Goal: Task Accomplishment & Management: Manage account settings

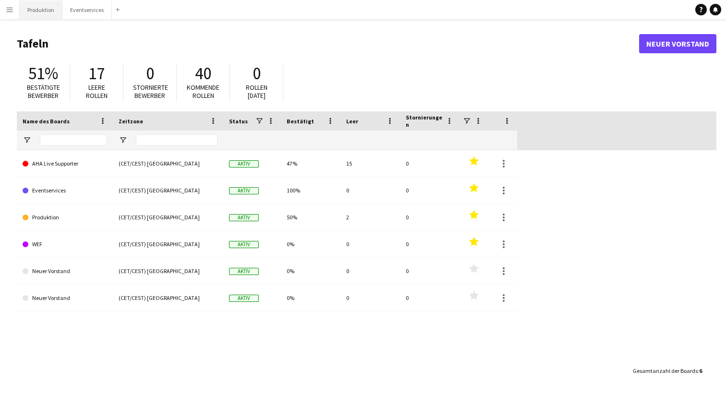
click at [42, 11] on button "Produktion Schließen" at bounding box center [41, 9] width 43 height 19
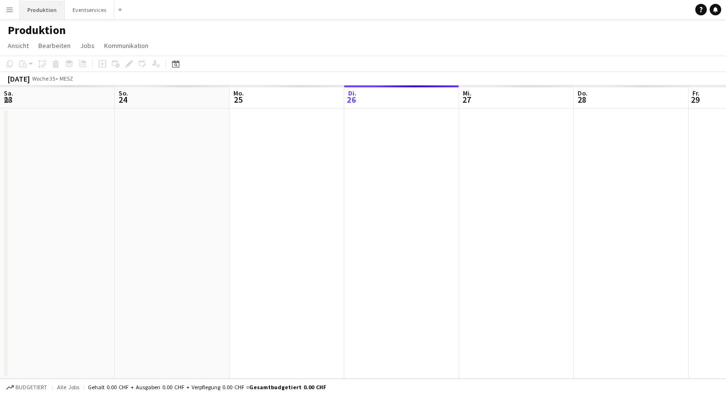
scroll to position [0, 230]
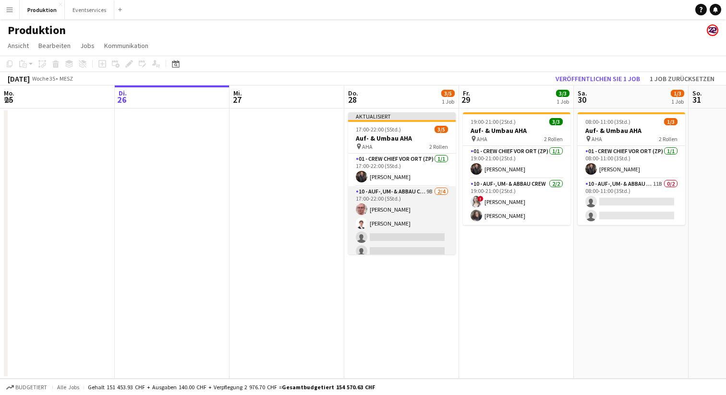
click at [399, 206] on app-card-role "10 - Auf-, Um- & Abbau Crew 9B [DATE] 17:00-22:00 (5Std.) [PERSON_NAME] [PERSON…" at bounding box center [402, 223] width 108 height 74
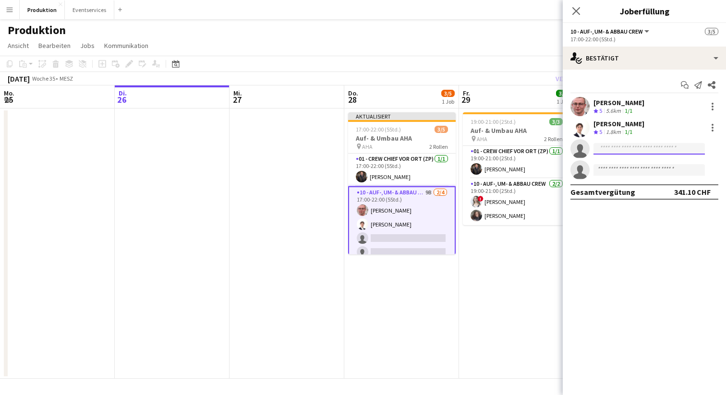
click at [619, 144] on input at bounding box center [648, 149] width 111 height 12
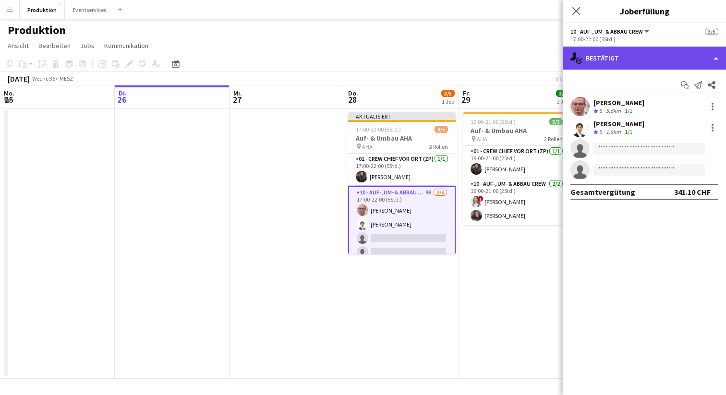
click at [624, 53] on div "single-neutral-actions-check-2 Bestätigt" at bounding box center [644, 58] width 163 height 23
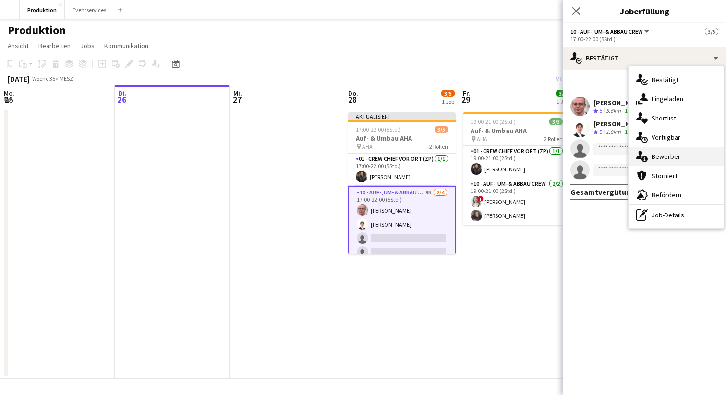
click at [658, 157] on div "single-neutral-actions-information Bewerber" at bounding box center [676, 156] width 95 height 19
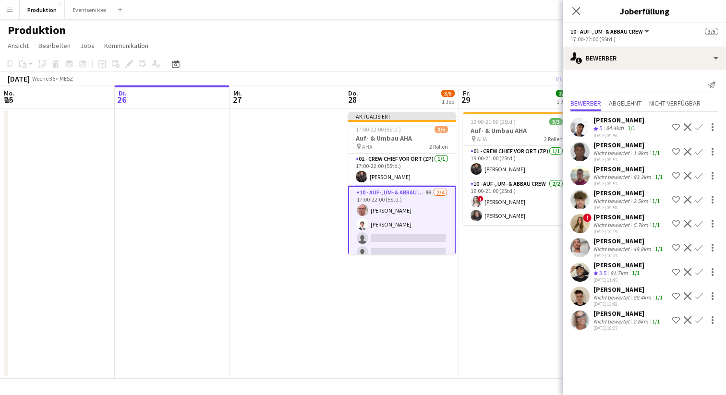
click at [695, 204] on app-icon "Bestätigen" at bounding box center [699, 200] width 8 height 8
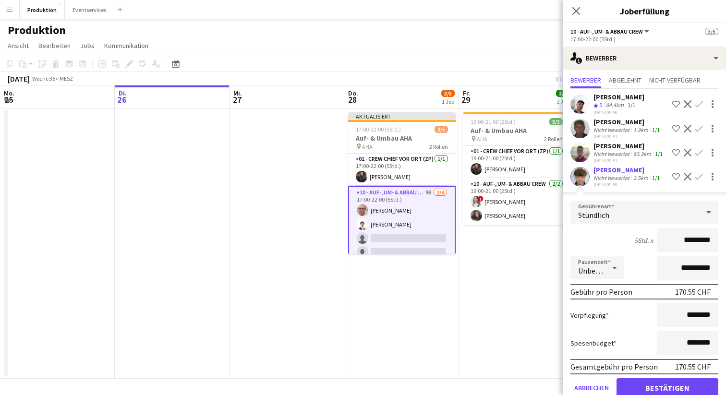
scroll to position [171, 0]
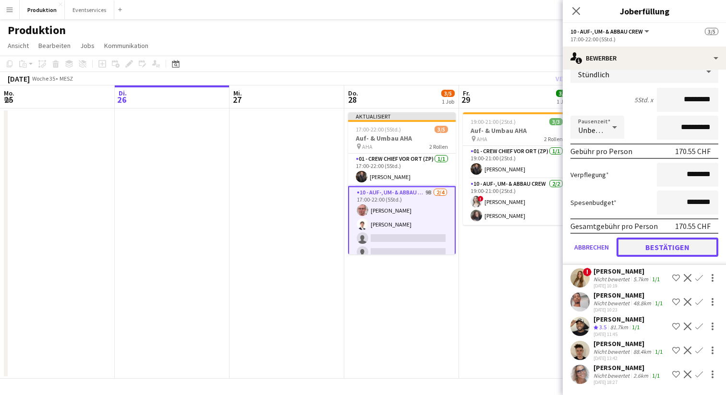
click at [681, 257] on button "Bestätigen" at bounding box center [668, 247] width 102 height 19
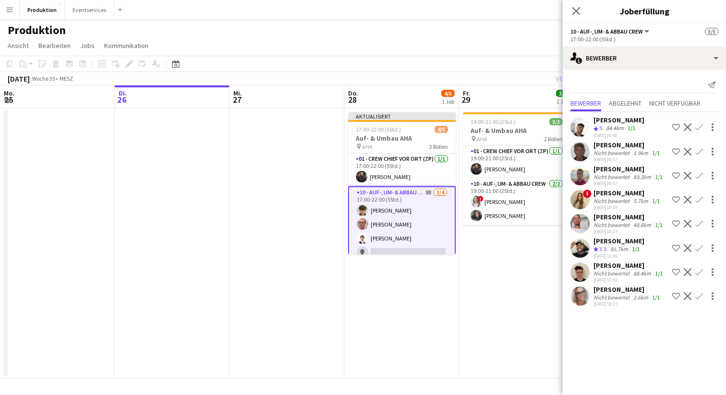
scroll to position [0, 0]
click at [700, 155] on app-icon "Bestätigen" at bounding box center [699, 152] width 8 height 8
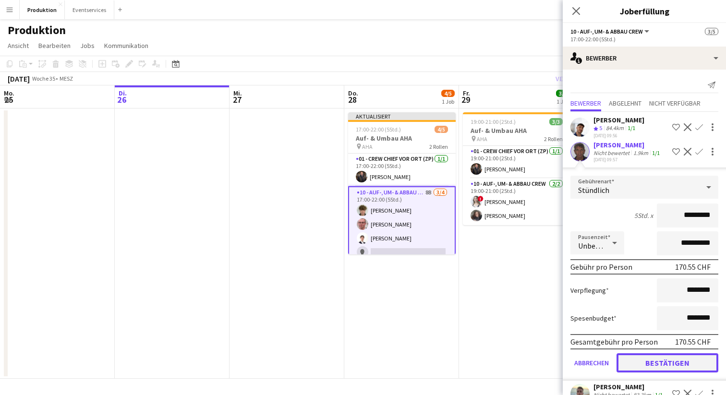
click at [670, 373] on button "Bestätigen" at bounding box center [668, 362] width 102 height 19
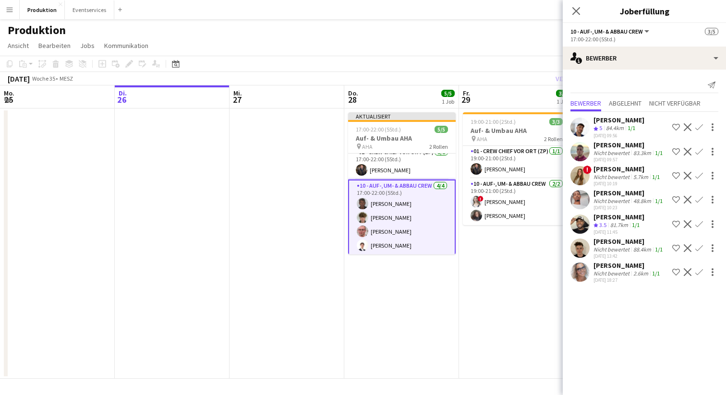
scroll to position [8, 0]
click at [575, 11] on icon at bounding box center [575, 10] width 9 height 9
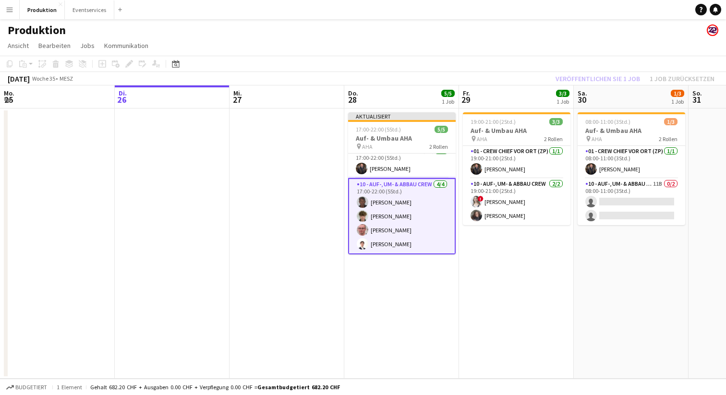
click at [609, 80] on div "Veröffentlichen Sie 1 Job 1 Job zurücksetzen" at bounding box center [635, 79] width 182 height 12
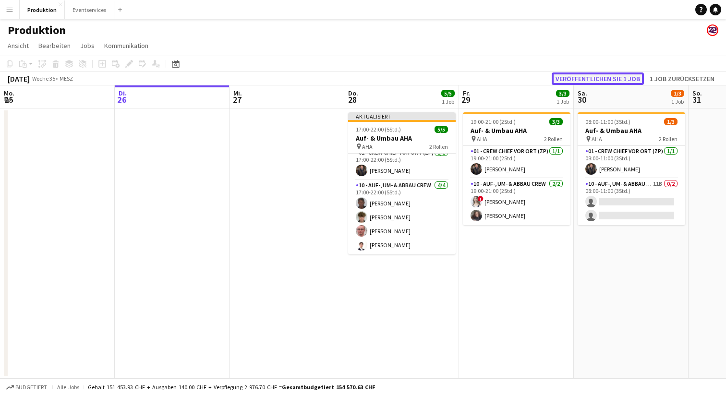
click at [609, 73] on button "Veröffentlichen Sie 1 Job" at bounding box center [598, 79] width 92 height 12
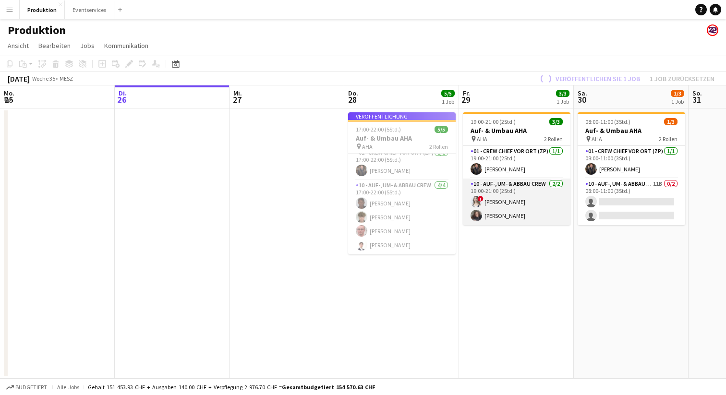
scroll to position [0, 0]
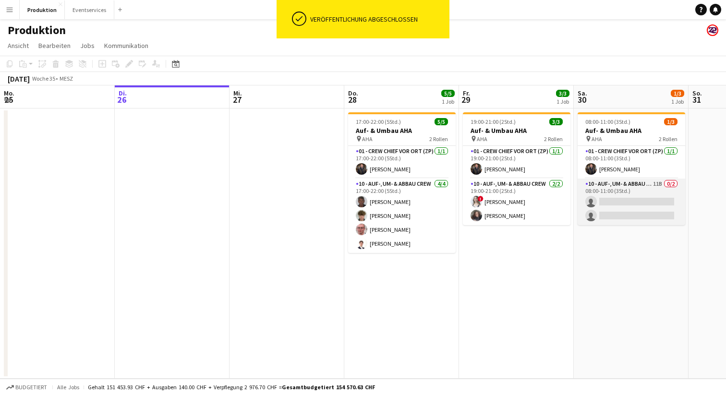
click at [643, 211] on app-card-role "10 - Auf-, Um- & Abbau Crew 11B 0/2 08:00-11:00 (3Std.) single-neutral-actions …" at bounding box center [632, 202] width 108 height 47
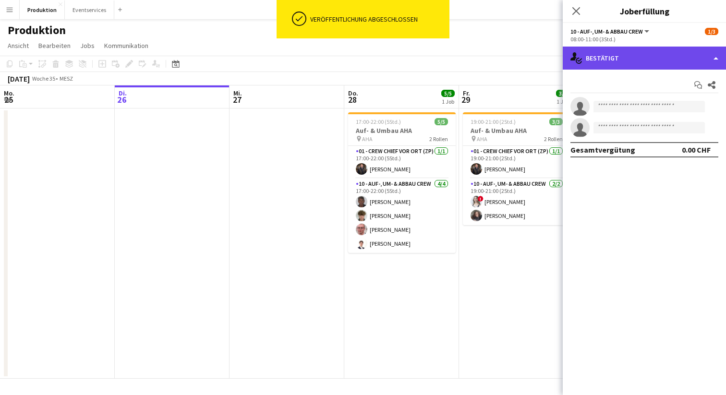
click at [618, 56] on div "single-neutral-actions-check-2 Bestätigt" at bounding box center [644, 58] width 163 height 23
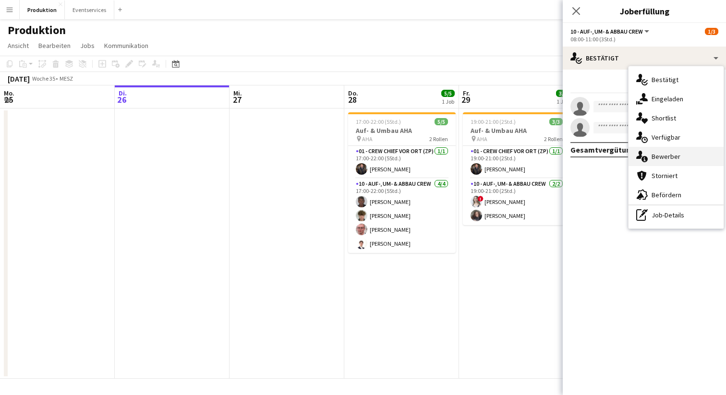
click at [675, 155] on div "single-neutral-actions-information Bewerber" at bounding box center [676, 156] width 95 height 19
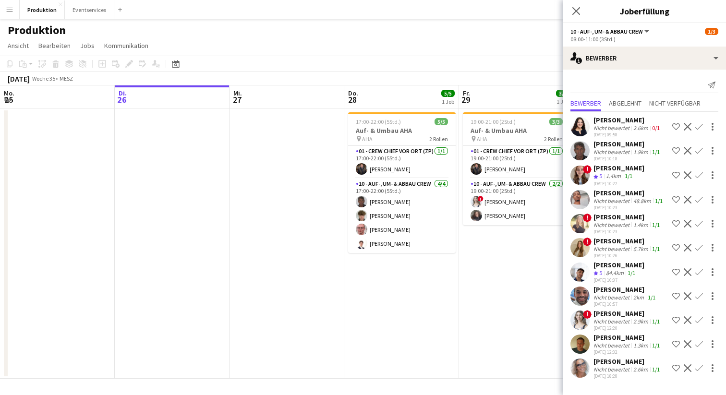
scroll to position [58, 0]
click at [695, 292] on app-icon "Bestätigen" at bounding box center [699, 296] width 8 height 8
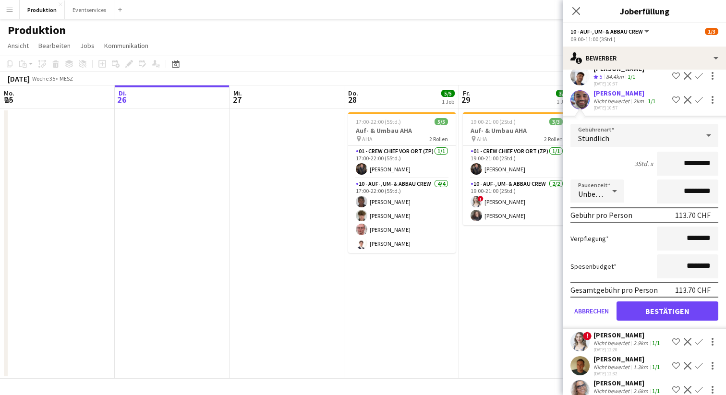
scroll to position [242, 0]
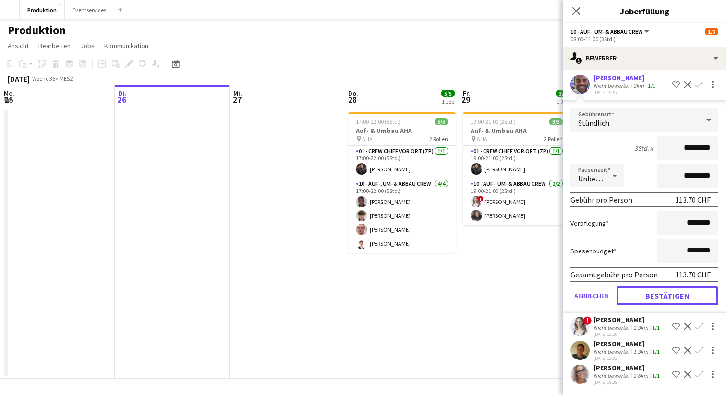
click at [686, 304] on button "Bestätigen" at bounding box center [668, 295] width 102 height 19
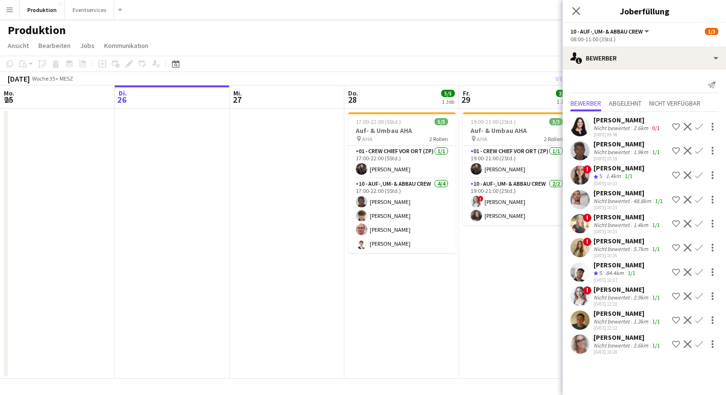
scroll to position [0, 0]
click at [700, 196] on app-icon "Bestätigen" at bounding box center [699, 200] width 8 height 8
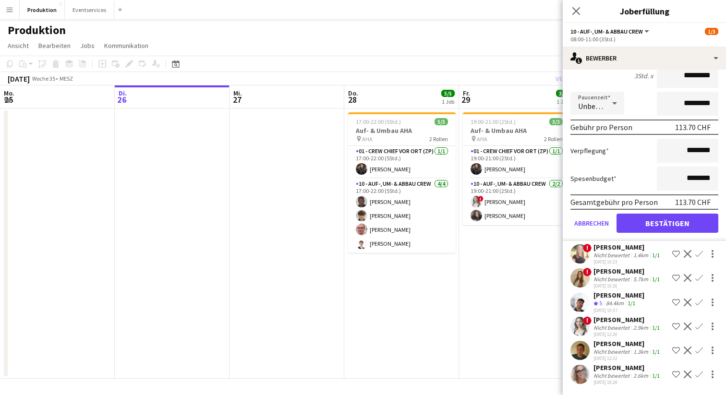
scroll to position [245, 0]
click at [695, 214] on button "Bestätigen" at bounding box center [668, 223] width 102 height 19
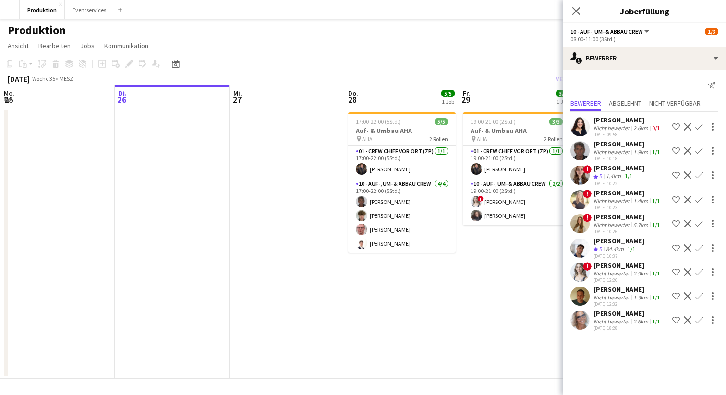
scroll to position [0, 0]
click at [571, 14] on app-icon "Pop-in schließen" at bounding box center [576, 11] width 14 height 14
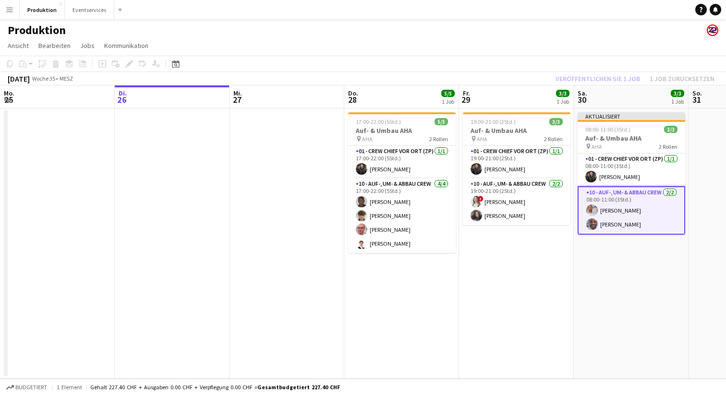
click at [595, 77] on div "Veröffentlichen Sie 1 Job 1 Job zurücksetzen" at bounding box center [635, 79] width 182 height 12
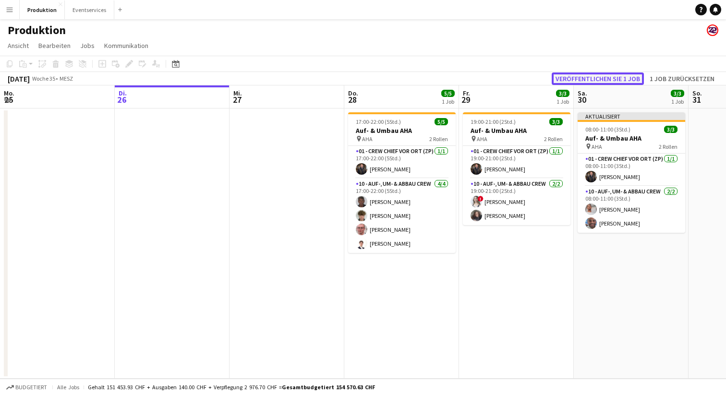
click at [595, 77] on button "Veröffentlichen Sie 1 Job" at bounding box center [598, 79] width 92 height 12
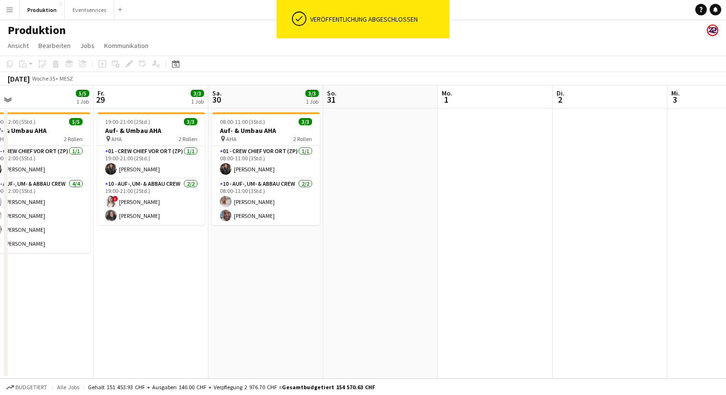
drag, startPoint x: 673, startPoint y: 280, endPoint x: 302, endPoint y: 270, distance: 370.8
click at [302, 270] on app-calendar-viewport "Mo. 25 Di. 26 Mi. 27 Do. 28 5/5 1 Job Fr. 29 3/3 1 Job Sa. 30 3/3 1 Job So. 31 …" at bounding box center [363, 231] width 726 height 293
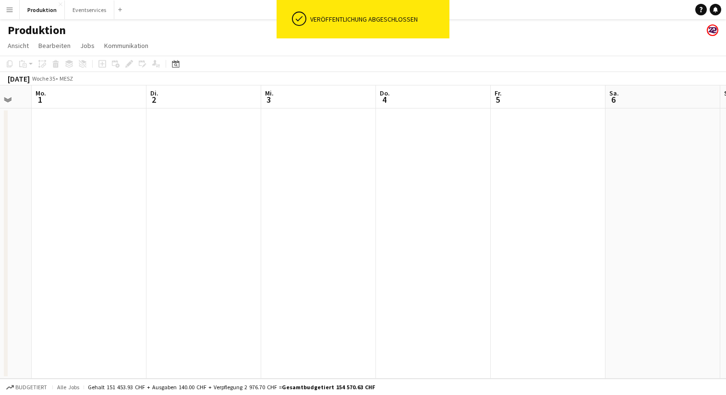
drag, startPoint x: 663, startPoint y: 243, endPoint x: 262, endPoint y: 245, distance: 400.9
click at [262, 245] on app-calendar-viewport "Fr. 29 3/3 1 Job Sa. 30 3/3 1 Job So. 31 Mo. 1 Di. 2 Mi. 3 Do. 4 Fr. 5 Sa. 6 So…" at bounding box center [363, 231] width 726 height 293
drag, startPoint x: 617, startPoint y: 205, endPoint x: 279, endPoint y: 236, distance: 340.0
click at [279, 236] on app-calendar-viewport "So. 31 Mo. 1 Di. 2 Mi. 3 Do. 4 Fr. 5 Sa. 6 So. 7 Mo. 8 Di. 9 Mi. 10 Do. 11" at bounding box center [363, 231] width 726 height 293
drag, startPoint x: 642, startPoint y: 212, endPoint x: 287, endPoint y: 238, distance: 356.3
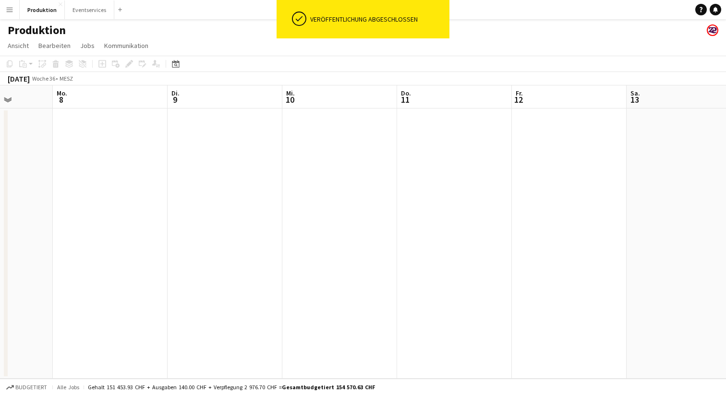
click at [287, 238] on app-calendar-viewport "Do. 4 Fr. 5 Sa. 6 So. 7 Mo. 8 Di. 9 Mi. 10 Do. 11 Fr. 12 Sa. 13 So. 14 Mo. 15" at bounding box center [363, 231] width 726 height 293
drag, startPoint x: 608, startPoint y: 224, endPoint x: 226, endPoint y: 251, distance: 382.7
click at [234, 250] on app-calendar-viewport "Do. 4 Fr. 5 Sa. 6 So. 7 Mo. 8 Di. 9 Mi. 10 Do. 11 Fr. 12 Sa. 13 So. 14 Mo. 15" at bounding box center [363, 231] width 726 height 293
drag, startPoint x: 613, startPoint y: 201, endPoint x: 230, endPoint y: 229, distance: 383.7
click at [246, 226] on app-calendar-viewport "Mo. 8 Di. 9 Mi. 10 Do. 11 Fr. 12 Sa. 13 So. 14 Mo. 15 Di. 16 Mi. 17 Do. 18 Fr. …" at bounding box center [363, 231] width 726 height 293
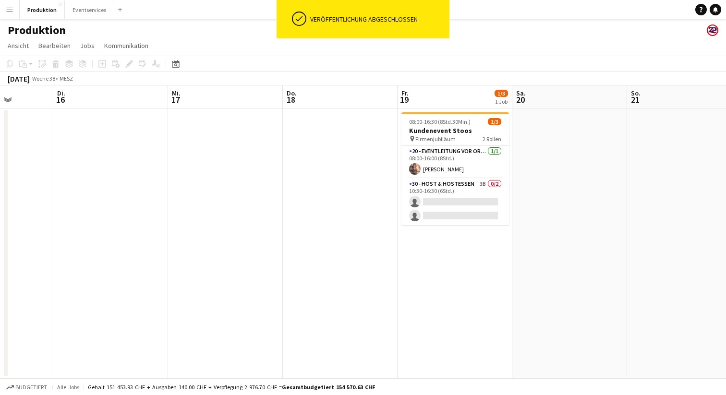
scroll to position [0, 409]
drag, startPoint x: 574, startPoint y: 207, endPoint x: 336, endPoint y: 231, distance: 239.9
click at [336, 231] on app-calendar-viewport "Fr. 12 Sa. 13 So. 14 Mo. 15 Di. 16 Mi. 17 Do. 18 Fr. 19 1/3 1 Job Sa. 20 So. 21…" at bounding box center [363, 231] width 726 height 293
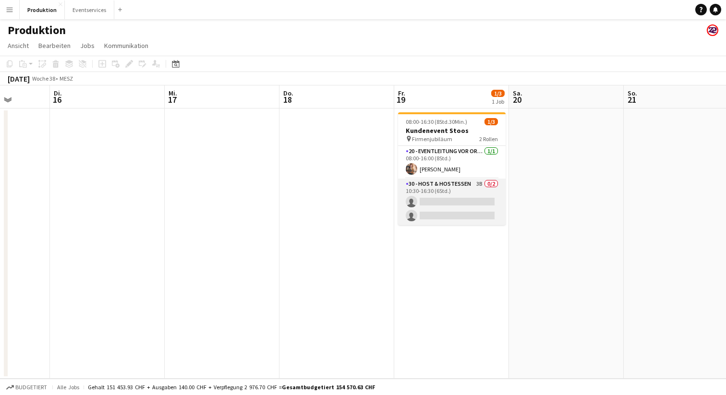
click at [449, 191] on app-card-role "30 - Host & Hostessen 3B 0/2 10:30-16:30 (6Std.) single-neutral-actions single-…" at bounding box center [452, 202] width 108 height 47
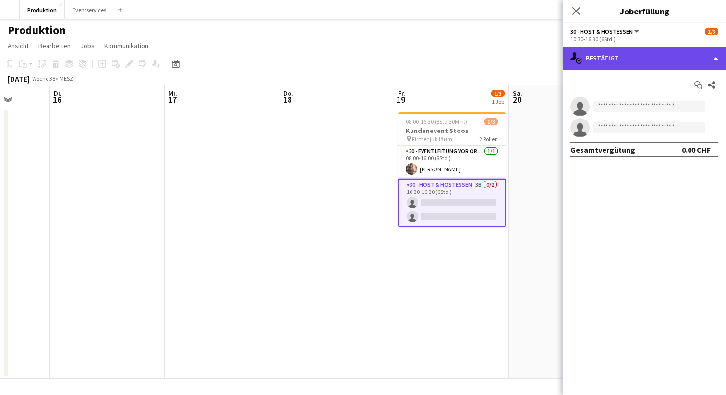
click at [643, 62] on div "single-neutral-actions-check-2 Bestätigt" at bounding box center [644, 58] width 163 height 23
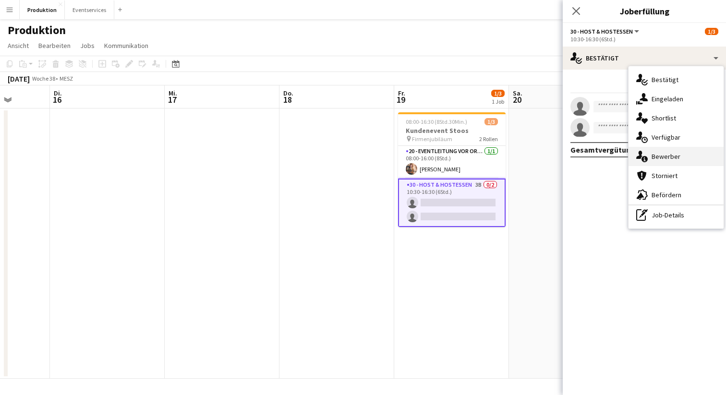
click at [686, 157] on div "single-neutral-actions-information Bewerber" at bounding box center [676, 156] width 95 height 19
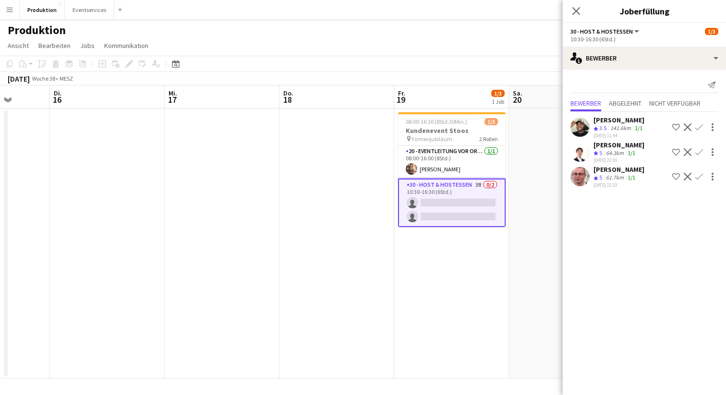
click at [649, 231] on mat-expansion-panel "users2 Bewerber Benachrichtigung senden Bewerber Abgelehnt Nicht verfügbar Kenn…" at bounding box center [644, 233] width 163 height 326
click at [570, 12] on app-icon "Pop-in schließen" at bounding box center [576, 11] width 14 height 14
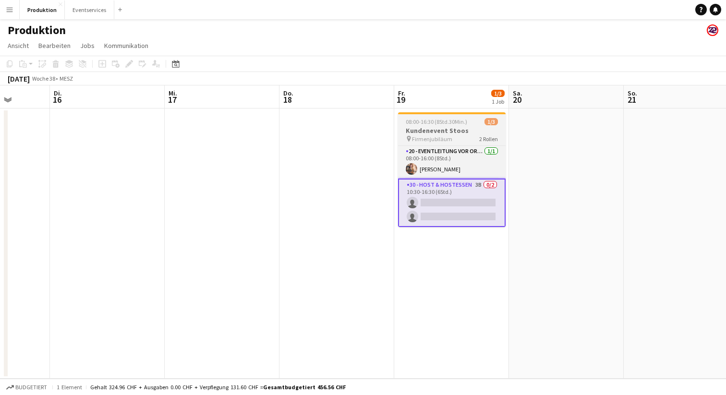
click at [418, 132] on h3 "Kundenevent Stoos" at bounding box center [452, 130] width 108 height 9
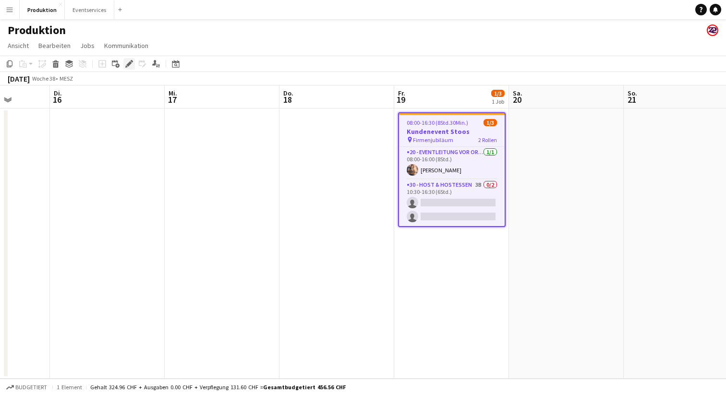
click at [129, 65] on icon at bounding box center [128, 63] width 5 height 5
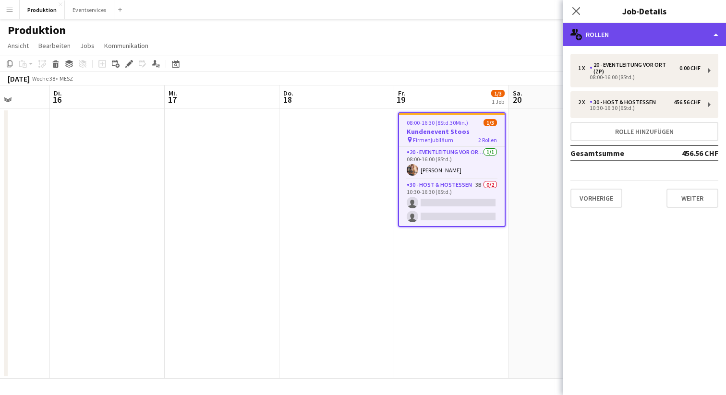
click at [637, 42] on div "multiple-users-add Rollen" at bounding box center [644, 34] width 163 height 23
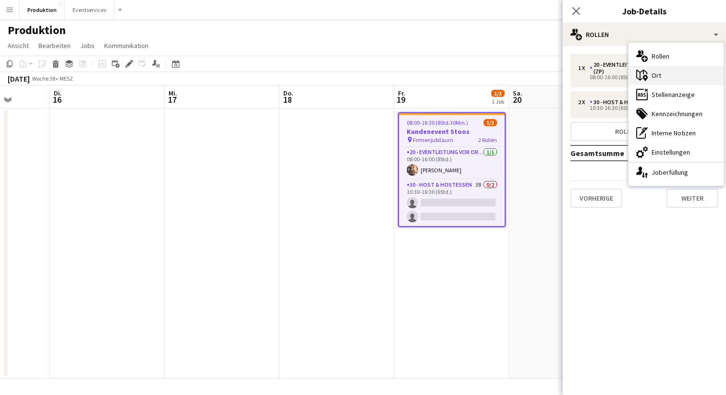
click at [678, 76] on div "maps-pin-1 Ort" at bounding box center [676, 75] width 95 height 19
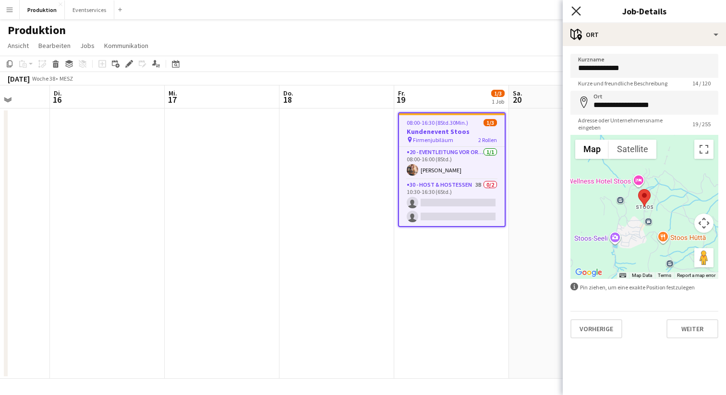
click at [576, 14] on icon "Pop-in schließen" at bounding box center [575, 10] width 9 height 9
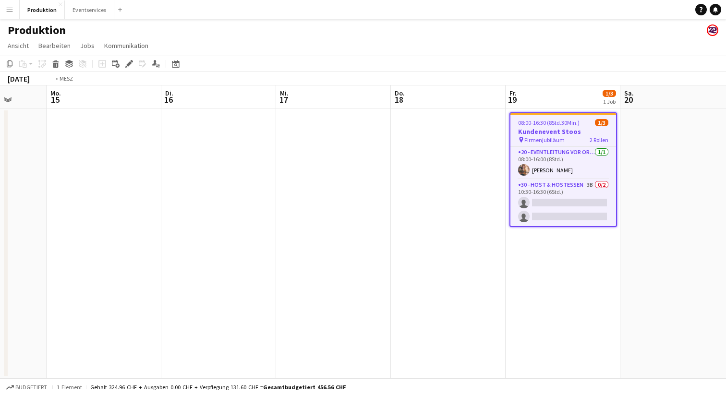
drag, startPoint x: 217, startPoint y: 165, endPoint x: 562, endPoint y: 181, distance: 345.6
click at [562, 181] on app-calendar-viewport "Fr. 12 Sa. 13 So. 14 Mo. 15 Di. 16 Mi. 17 Do. 18 Fr. 19 1/3 1 Job Sa. 20 So. 21…" at bounding box center [363, 231] width 726 height 293
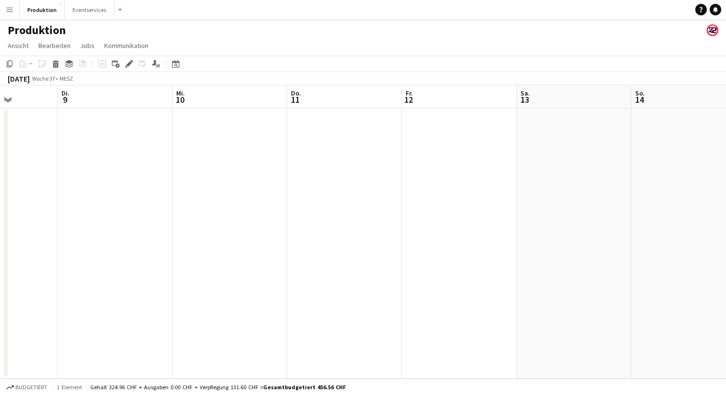
drag, startPoint x: 208, startPoint y: 230, endPoint x: 621, endPoint y: 160, distance: 418.3
click at [621, 160] on app-calendar-viewport "So. 7 Mo. 8 Di. 9 Mi. 10 Do. 11 Fr. 12 Sa. 13 So. 14 Mo. 15 Di. 16 Mi. 17 Do. 18" at bounding box center [363, 231] width 726 height 293
drag, startPoint x: 239, startPoint y: 230, endPoint x: 623, endPoint y: 173, distance: 388.4
click at [623, 173] on app-calendar-viewport "So. 7 Mo. 8 Di. 9 Mi. 10 Do. 11 Fr. 12 Sa. 13 So. 14 Mo. 15 Di. 16 Mi. 17 Do. 18" at bounding box center [363, 231] width 726 height 293
drag, startPoint x: 203, startPoint y: 235, endPoint x: 660, endPoint y: 170, distance: 461.8
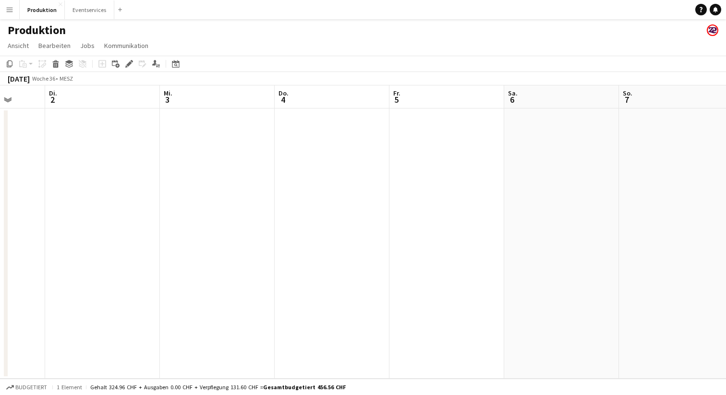
click at [688, 164] on app-calendar-viewport "Sa. 30 3/3 1 Job So. 31 Mo. 1 Di. 2 Mi. 3 Do. 4 Fr. 5 Sa. 6 So. 7 Mo. 8 Di. 9 M…" at bounding box center [363, 231] width 726 height 293
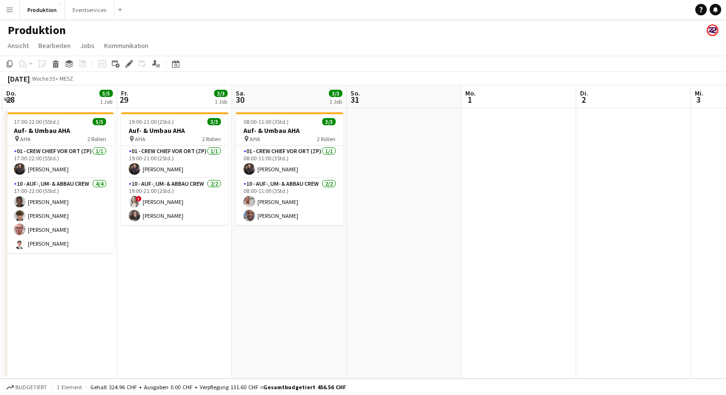
drag, startPoint x: 546, startPoint y: 175, endPoint x: 695, endPoint y: 149, distance: 151.0
click at [703, 148] on app-calendar-viewport "Di. 26 Mi. 27 Do. 28 5/5 1 Job Fr. 29 3/3 1 Job Sa. 30 3/3 1 Job So. 31 Mo. 1 D…" at bounding box center [363, 231] width 726 height 293
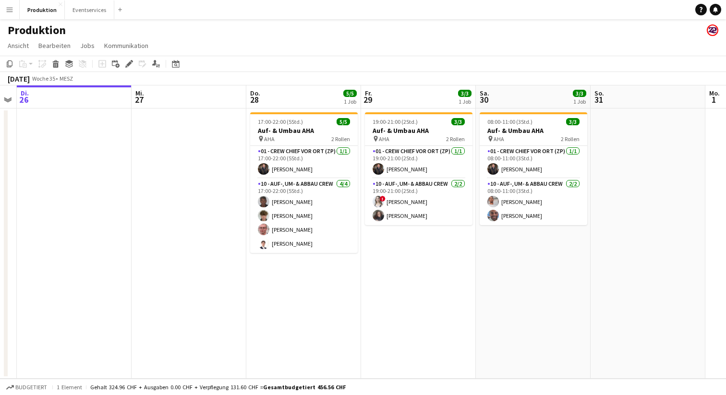
scroll to position [0, 259]
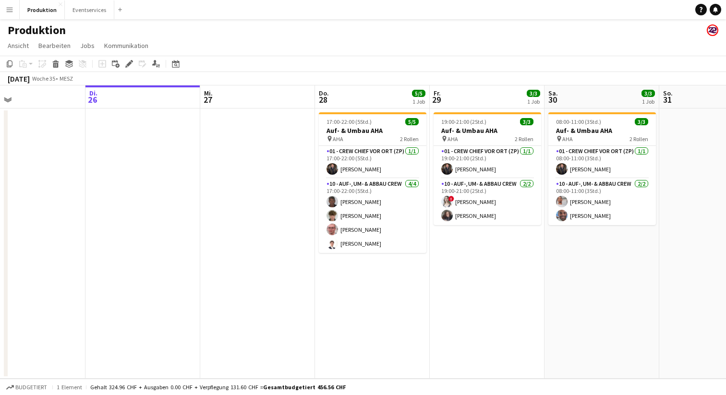
drag, startPoint x: 291, startPoint y: 286, endPoint x: 602, endPoint y: 252, distance: 312.5
click at [602, 252] on app-calendar-viewport "Sa. 23 So. 24 2/2 1 Job Mo. 25 Di. 26 Mi. 27 Do. 28 5/5 1 Job Fr. 29 3/3 1 Job …" at bounding box center [363, 231] width 726 height 293
